Goal: Task Accomplishment & Management: Use online tool/utility

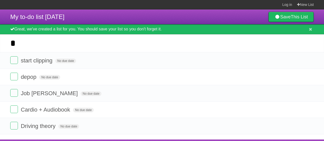
scroll to position [5, 0]
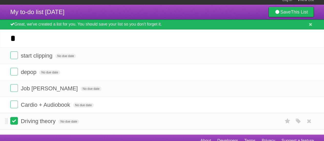
click at [14, 119] on label at bounding box center [14, 121] width 8 height 8
click at [308, 58] on icon at bounding box center [308, 55] width 7 height 8
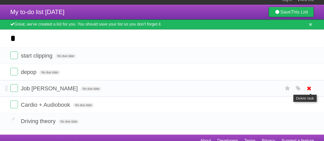
click at [308, 90] on icon at bounding box center [308, 88] width 7 height 8
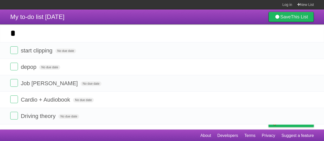
drag, startPoint x: 308, startPoint y: 52, endPoint x: 190, endPoint y: 17, distance: 123.2
click at [308, 52] on icon at bounding box center [308, 50] width 7 height 8
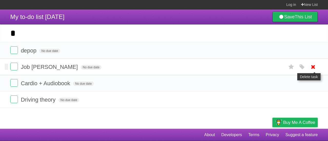
click at [313, 68] on icon at bounding box center [312, 67] width 7 height 8
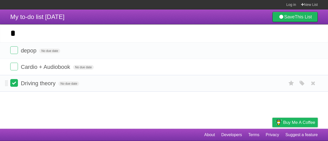
click at [15, 83] on label at bounding box center [14, 83] width 8 height 8
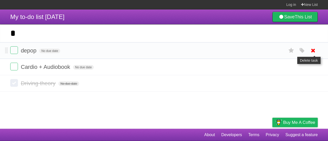
click at [314, 51] on icon at bounding box center [312, 50] width 7 height 8
click at [10, 48] on label at bounding box center [14, 50] width 8 height 8
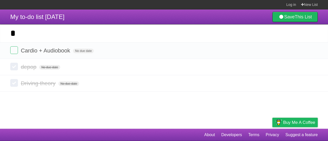
click at [46, 28] on input "Add another task" at bounding box center [164, 33] width 328 height 18
